Goal: Find specific page/section: Find specific page/section

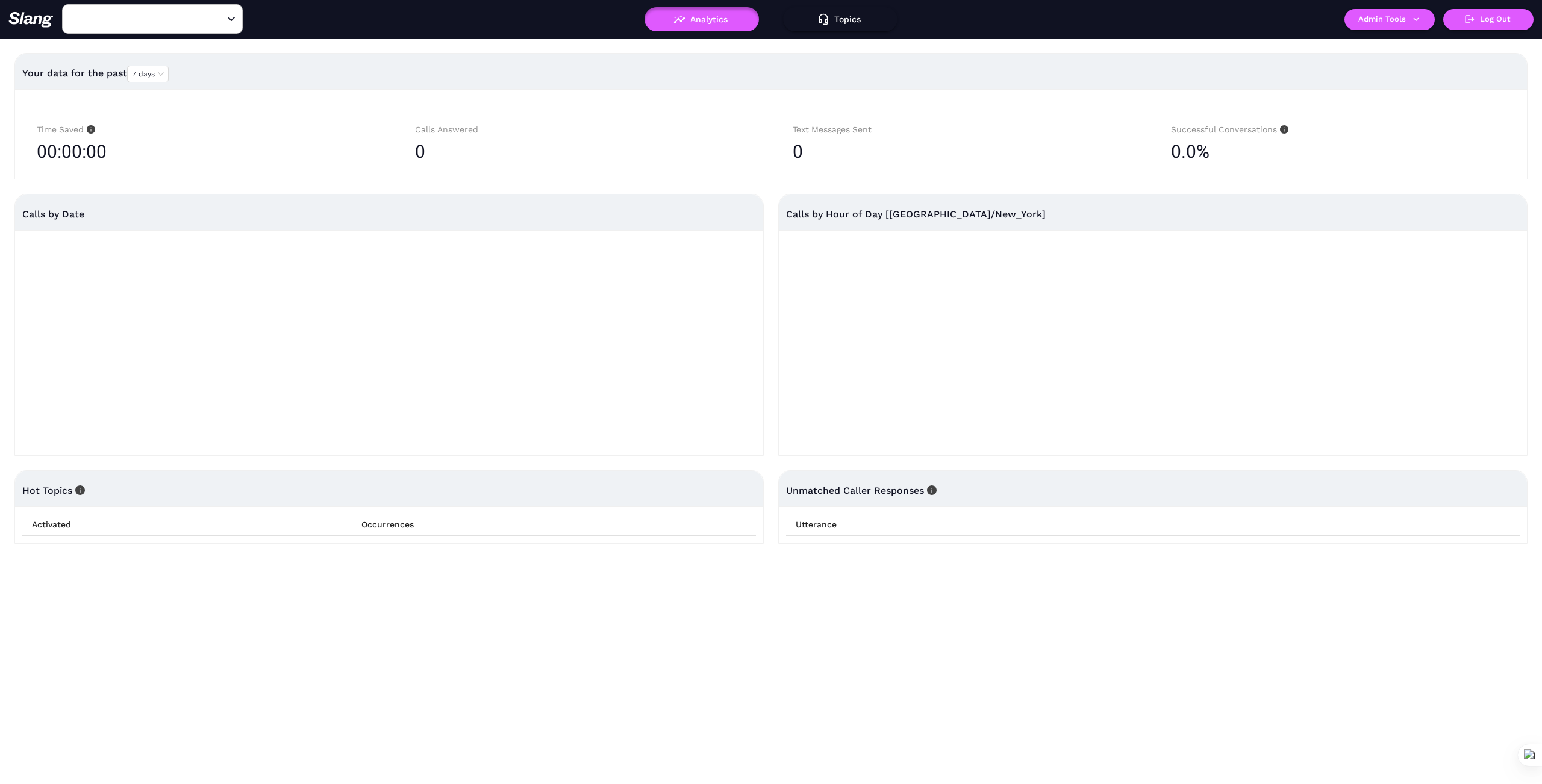
type input "1776"
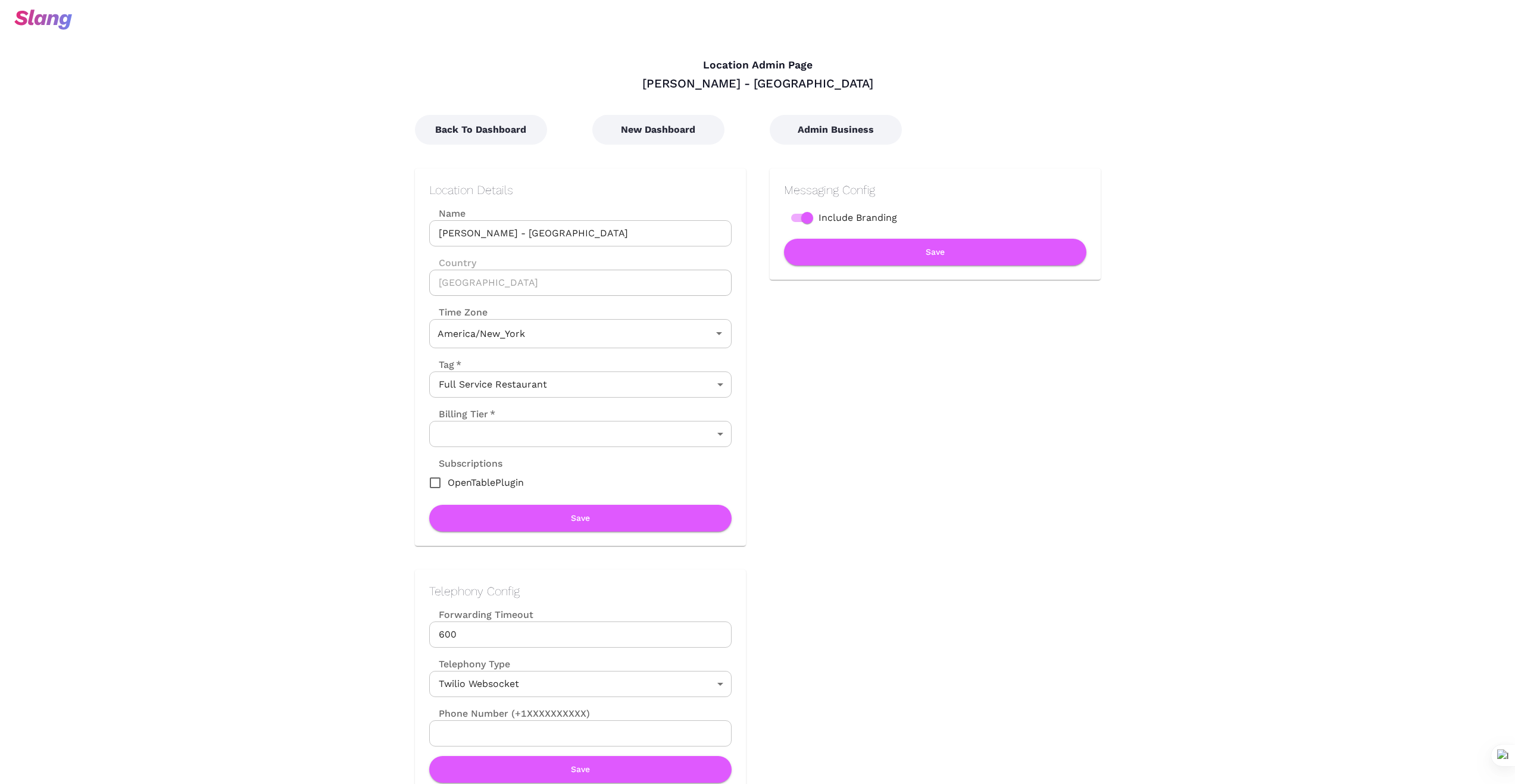
type input "Eastern Time"
click at [485, 129] on button "Back To Dashboard" at bounding box center [481, 130] width 133 height 30
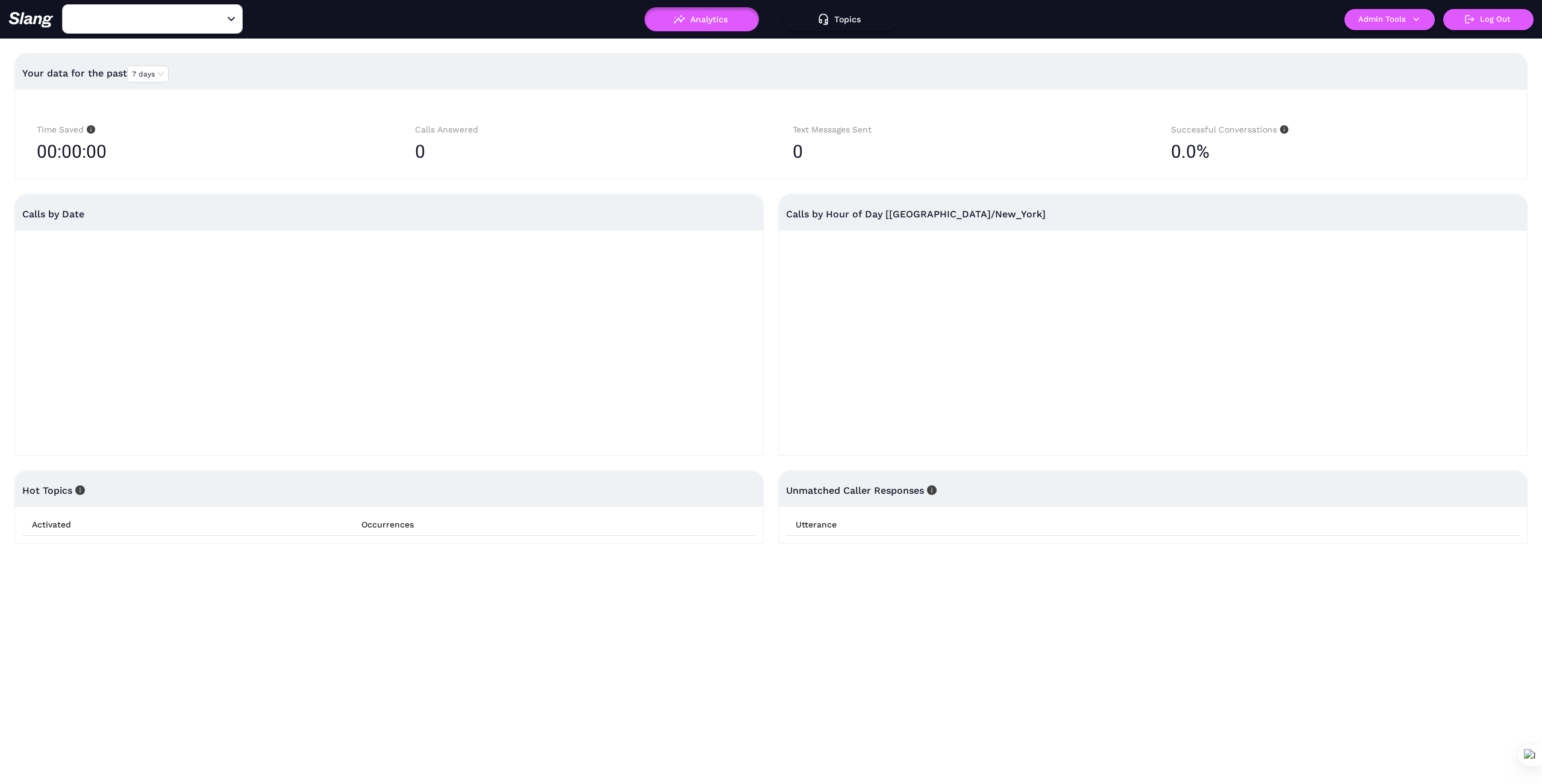
type input "Juici Patties - Orlando"
click at [1426, 18] on button "Admin Tools" at bounding box center [1389, 20] width 90 height 22
click at [1431, 43] on link "Manage current business" at bounding box center [1413, 45] width 118 height 15
click at [231, 19] on icon "Open" at bounding box center [231, 19] width 7 height 4
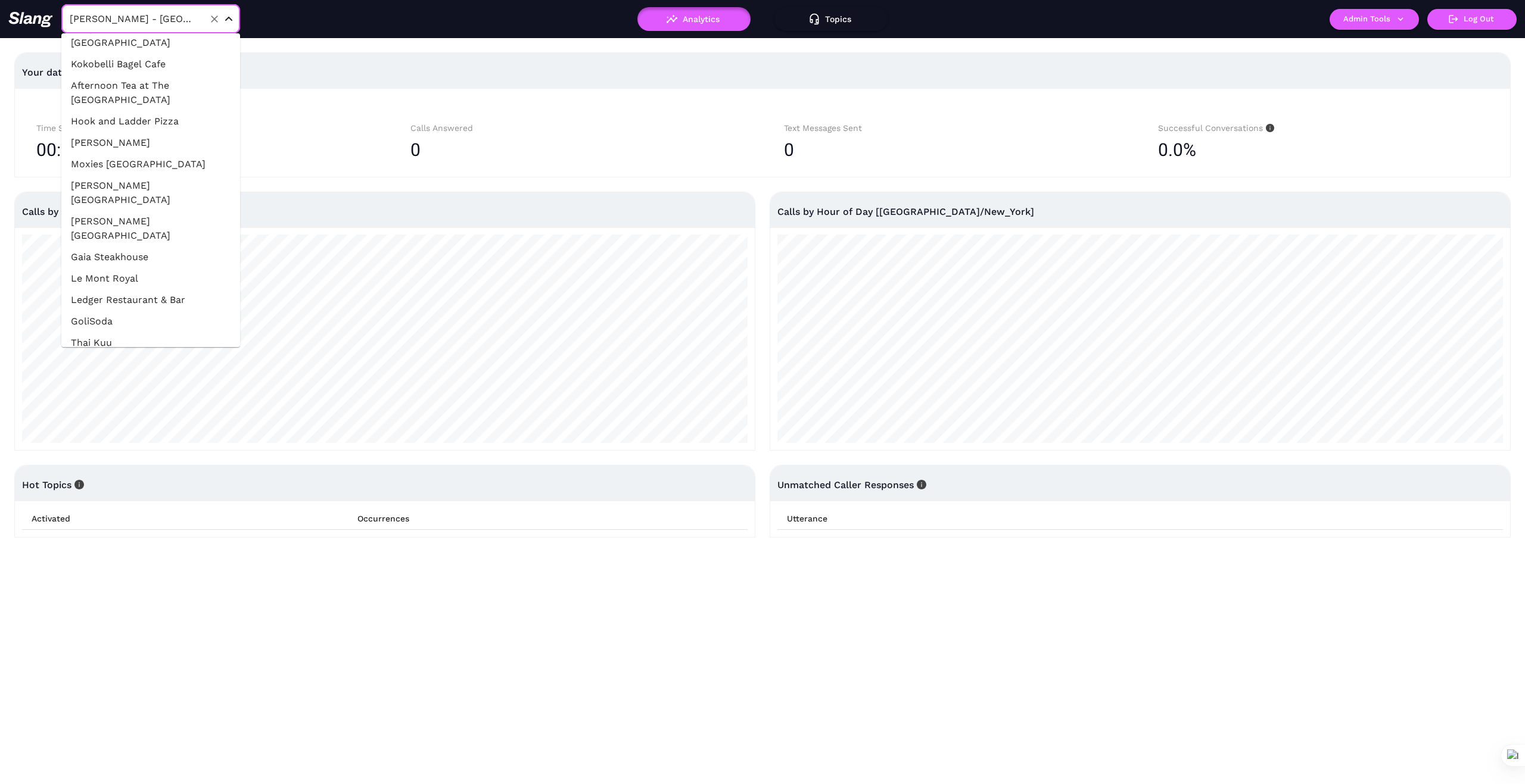
scroll to position [8598, 0]
click at [183, 22] on input "Juici Patties - Orlando" at bounding box center [132, 18] width 131 height 18
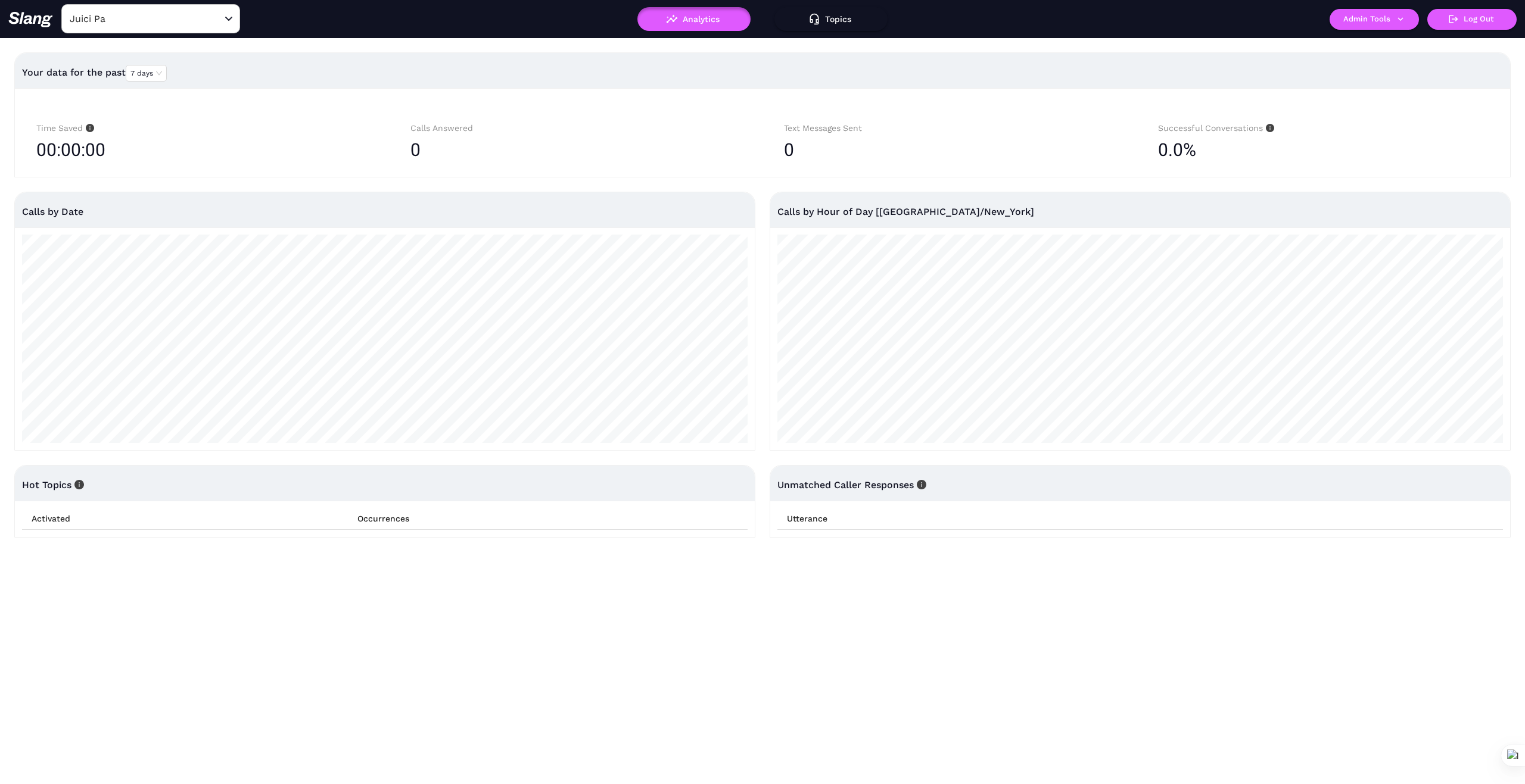
type input "Juici Patties - Orlando"
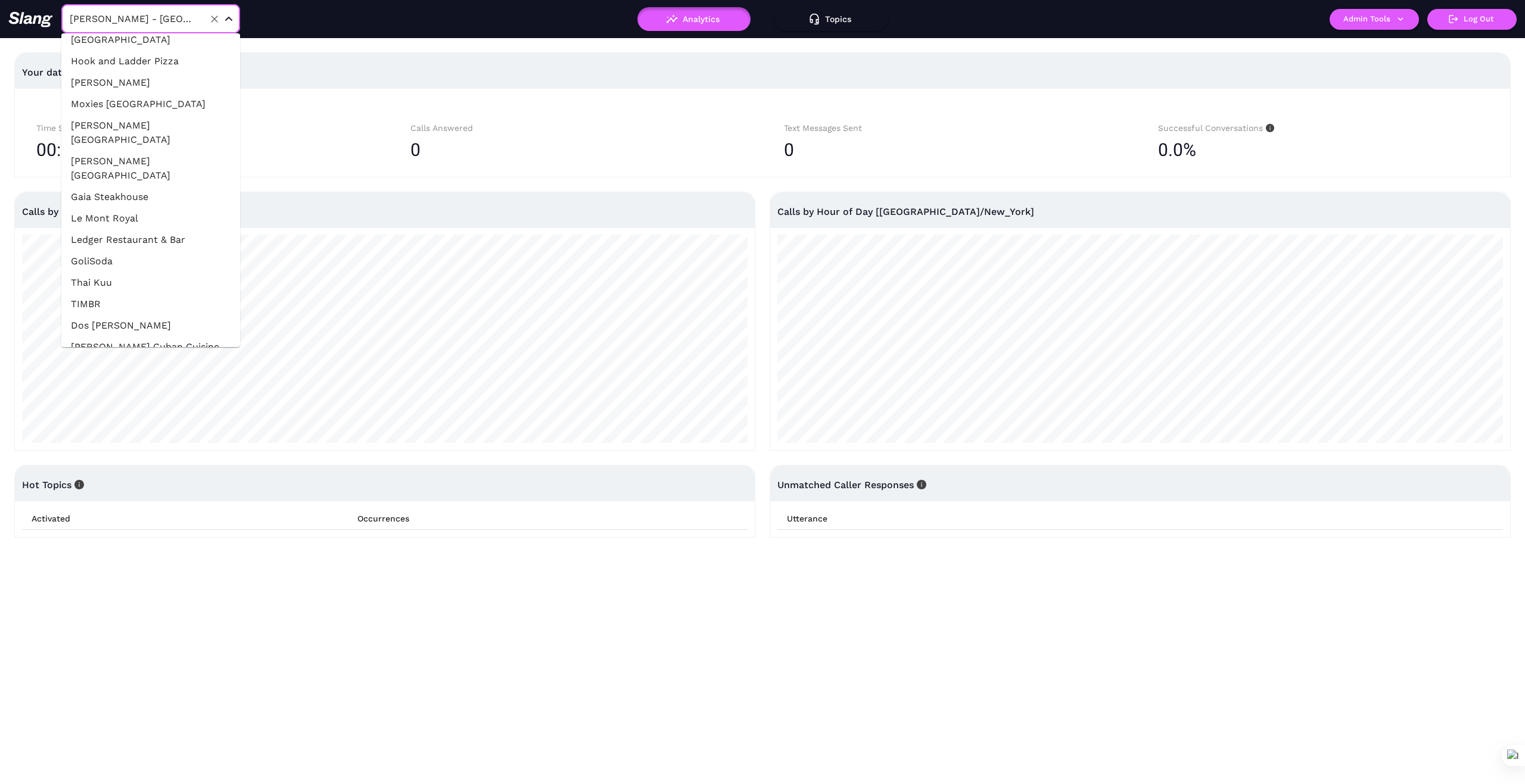
scroll to position [8698, 0]
click at [186, 13] on input "Juici Patties - Orlando" at bounding box center [132, 18] width 131 height 18
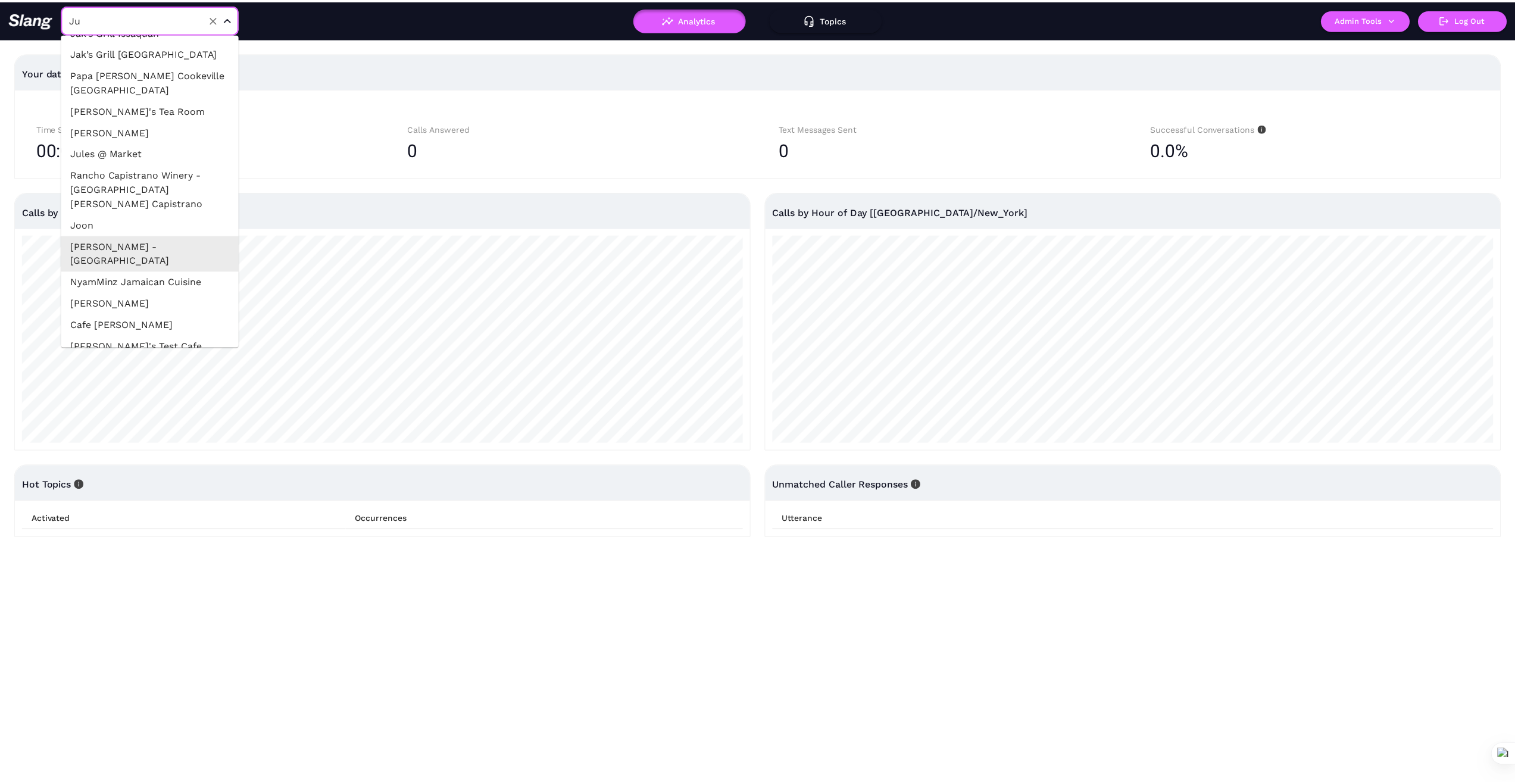
scroll to position [0, 0]
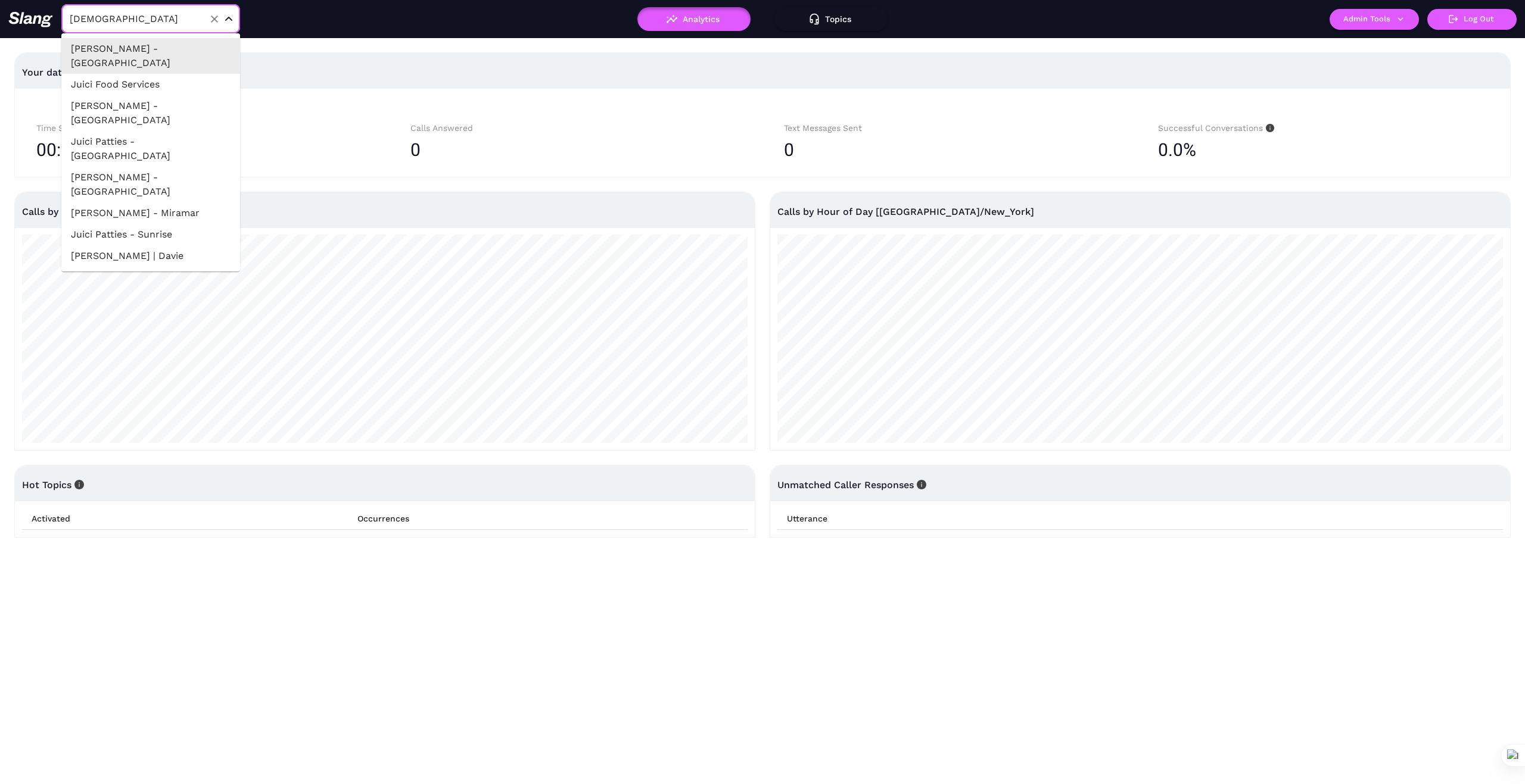
type input "Juici"
drag, startPoint x: 160, startPoint y: 87, endPoint x: 166, endPoint y: 86, distance: 6.1
click at [160, 95] on li "Juici Patties - Brooklyn" at bounding box center [150, 112] width 179 height 36
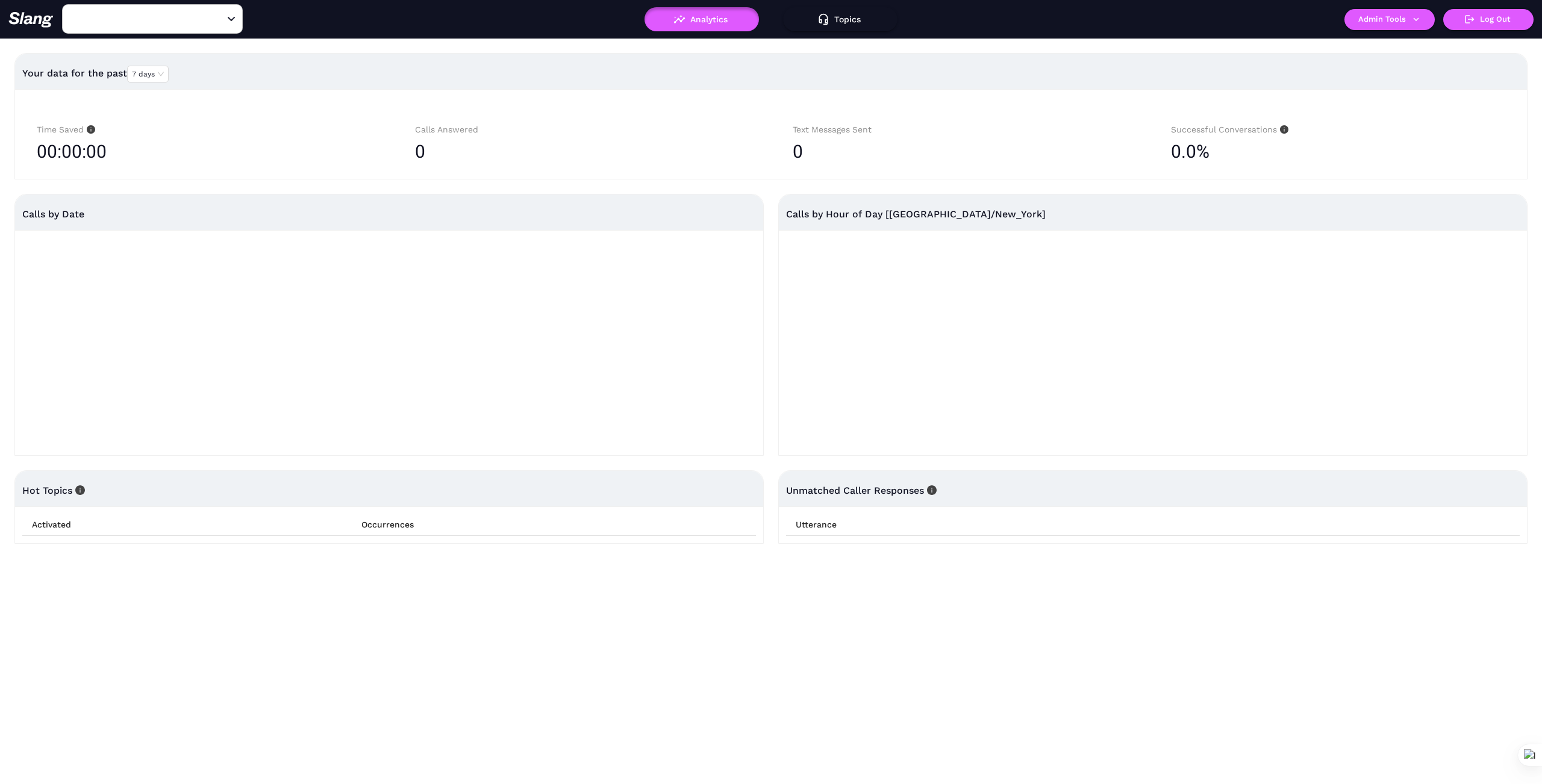
type input "Juici Patties - Brooklyn"
click at [1423, 17] on button "Admin Tools" at bounding box center [1389, 20] width 90 height 22
click at [1405, 43] on link "Manage current business" at bounding box center [1413, 45] width 118 height 15
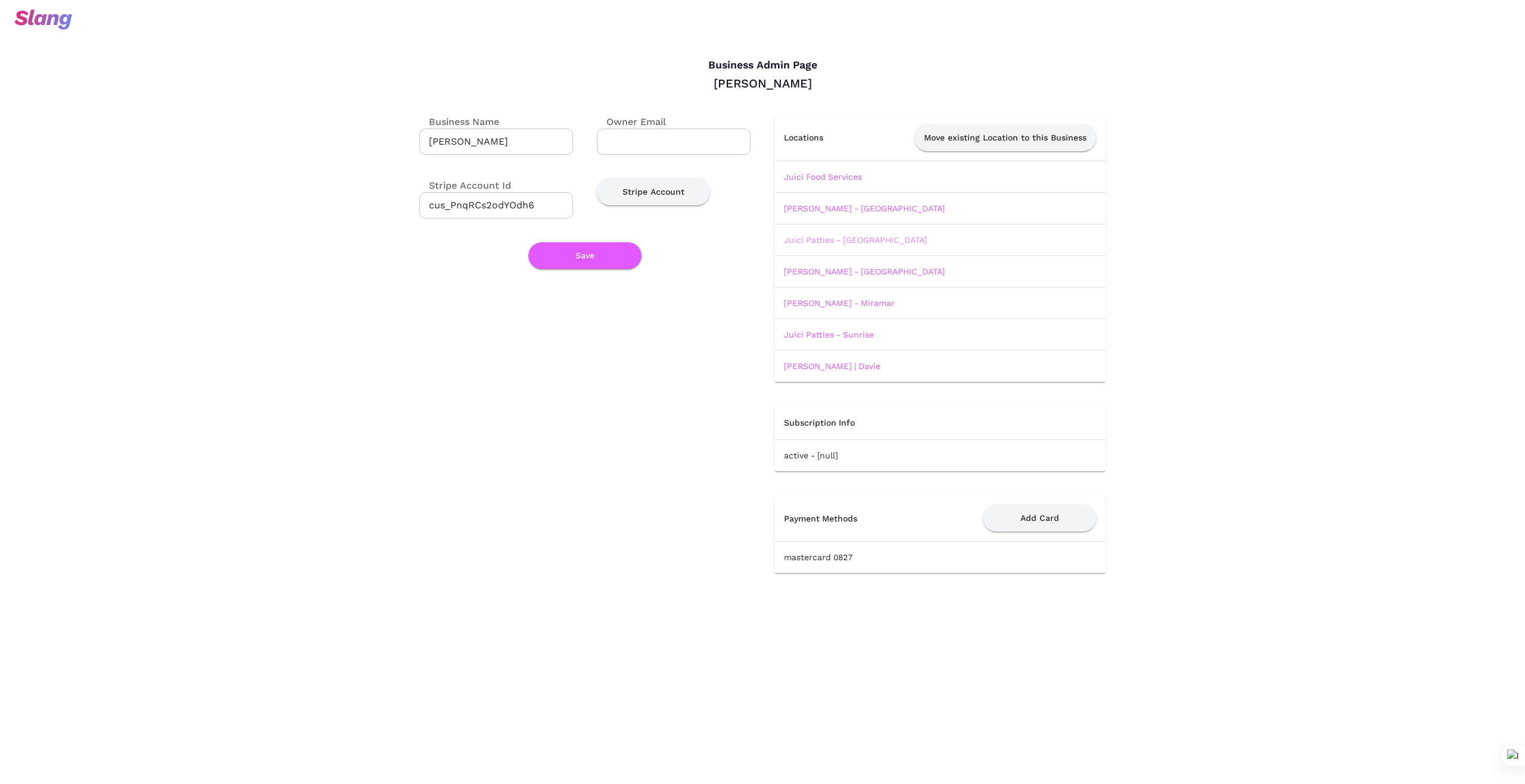
click at [854, 237] on link "Juici Patties - Coral Springs" at bounding box center [855, 240] width 143 height 10
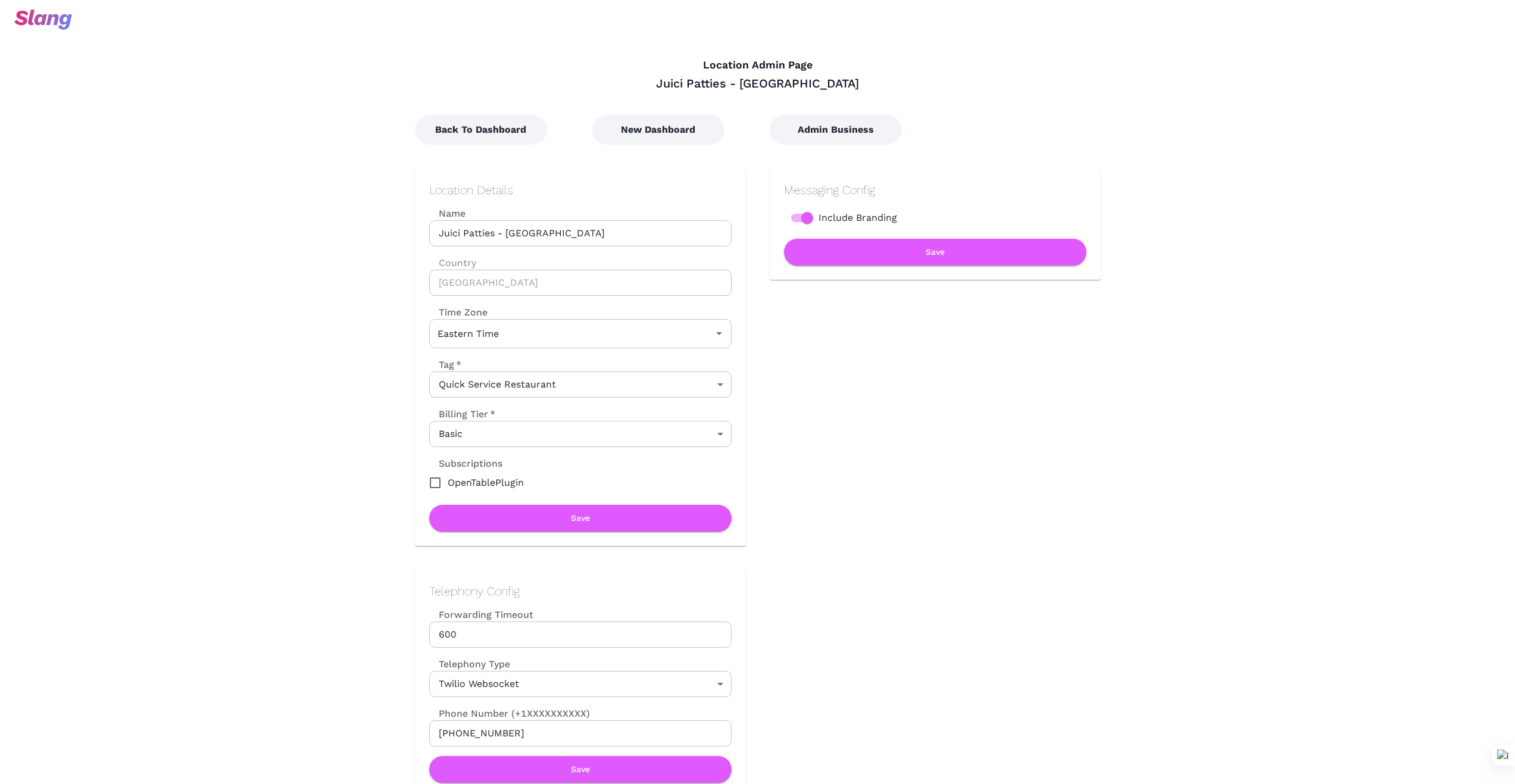
type input "Eastern Time"
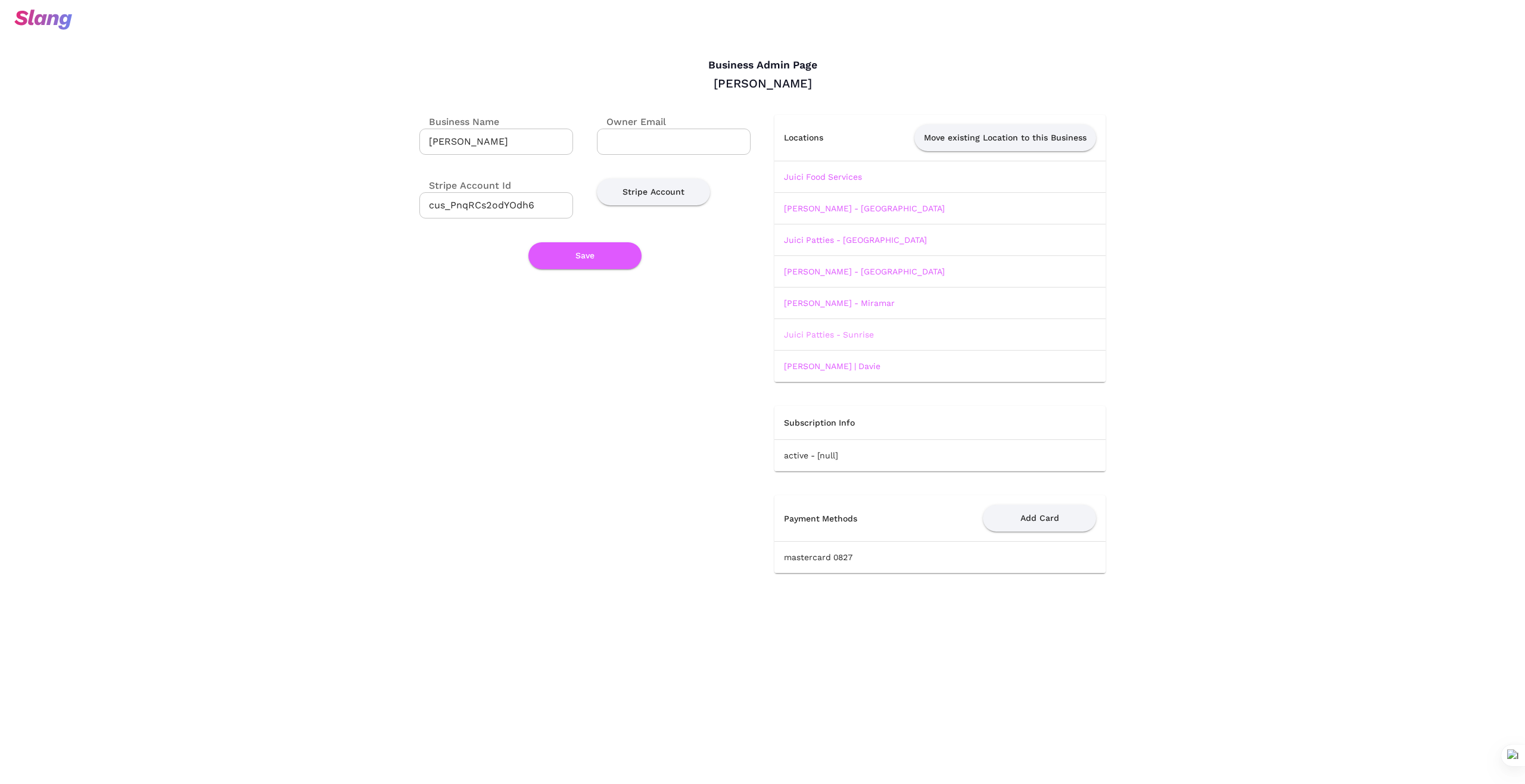
click at [862, 333] on link "Juici Patties - Sunrise" at bounding box center [828, 335] width 90 height 10
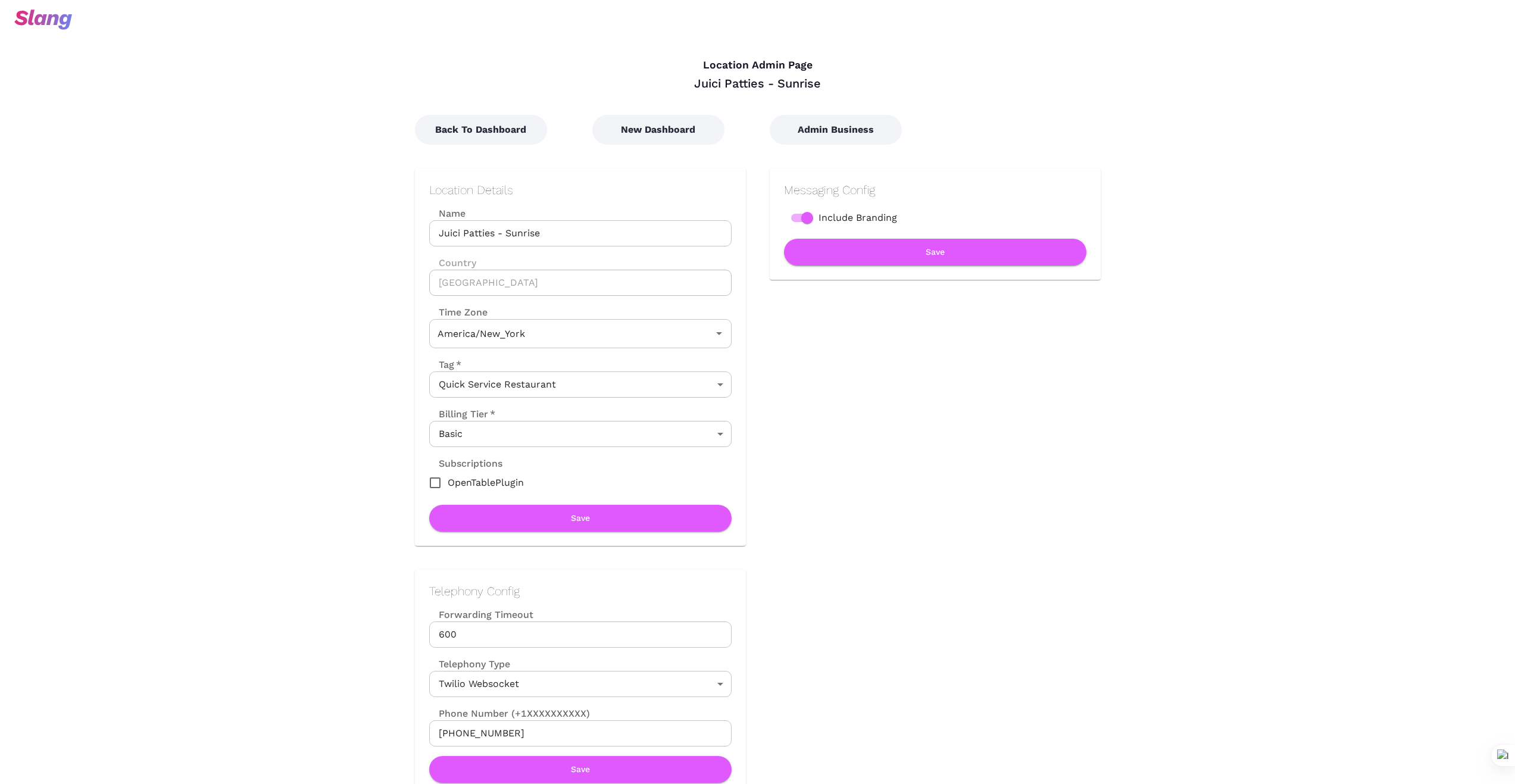
type input "Eastern Time"
click at [830, 125] on button "Admin Business" at bounding box center [835, 130] width 133 height 30
type input "Eastern Time"
drag, startPoint x: 668, startPoint y: 127, endPoint x: 625, endPoint y: 142, distance: 45.5
click at [667, 128] on button "New Dashboard" at bounding box center [658, 130] width 133 height 30
